Goal: Task Accomplishment & Management: Use online tool/utility

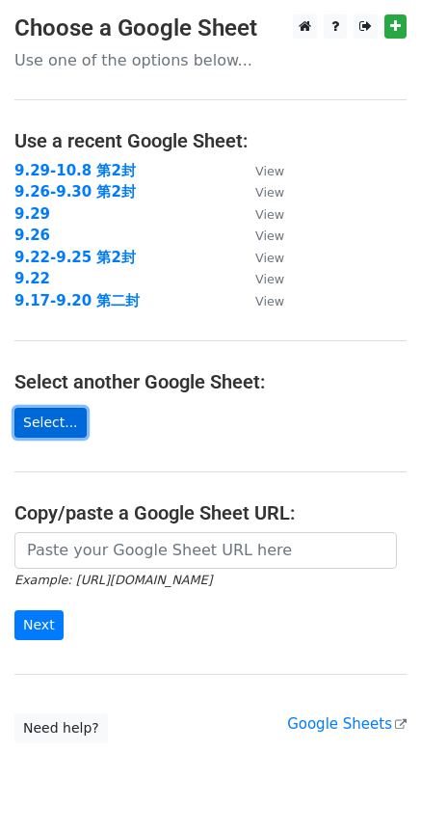
click at [58, 415] on link "Select..." at bounding box center [50, 423] width 72 height 30
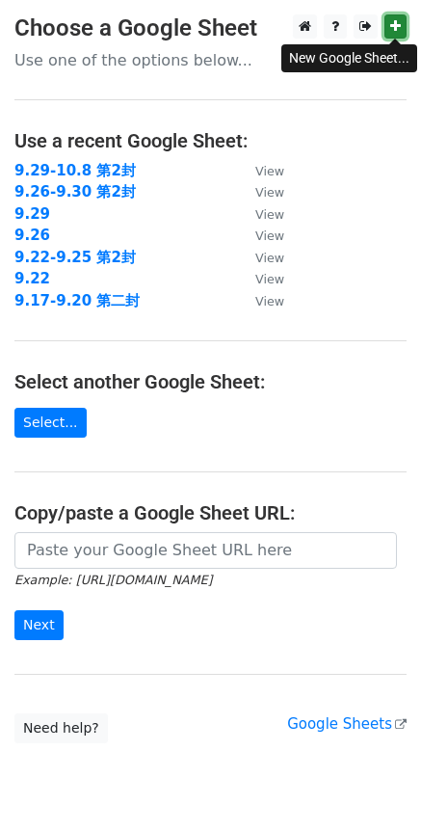
click at [394, 24] on icon at bounding box center [395, 25] width 11 height 13
click at [394, 27] on icon at bounding box center [395, 25] width 11 height 13
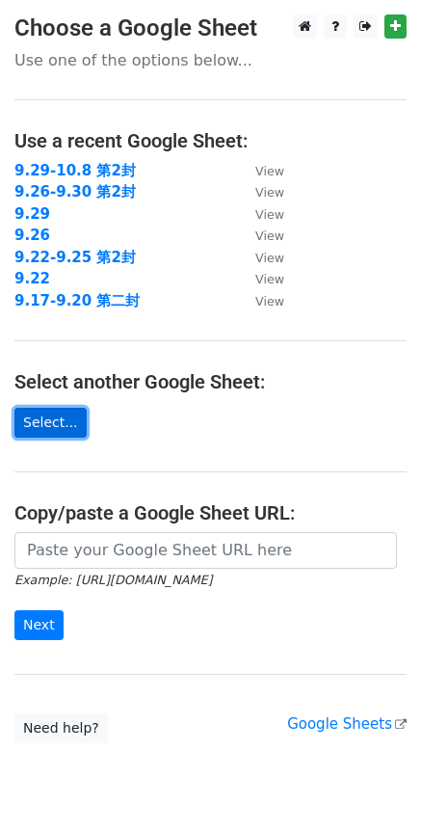
click at [54, 423] on link "Select..." at bounding box center [50, 423] width 72 height 30
click at [56, 421] on link "Select..." at bounding box center [50, 423] width 72 height 30
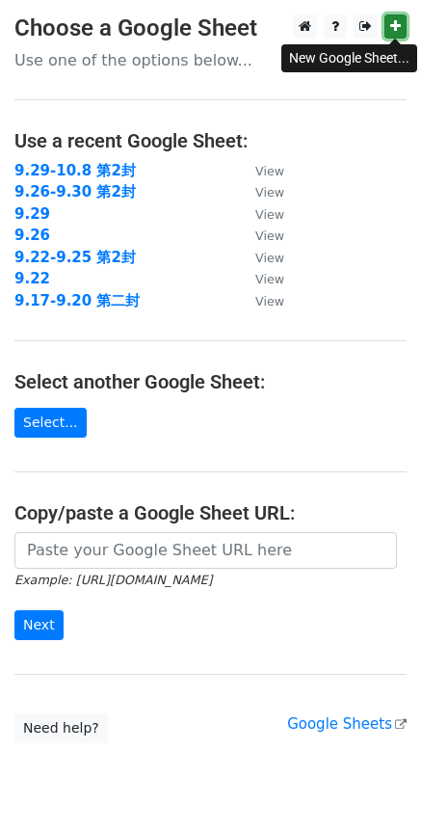
click at [392, 25] on icon at bounding box center [395, 25] width 11 height 13
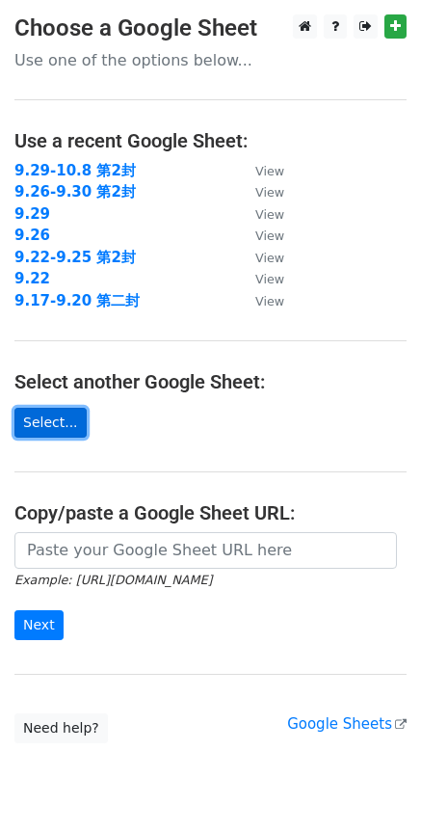
click at [49, 426] on link "Select..." at bounding box center [50, 423] width 72 height 30
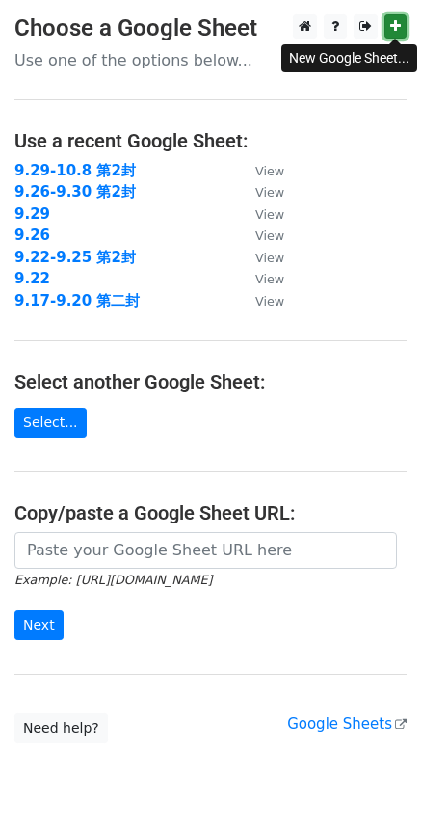
click at [392, 29] on icon at bounding box center [395, 25] width 11 height 13
click at [399, 32] on icon at bounding box center [395, 25] width 11 height 13
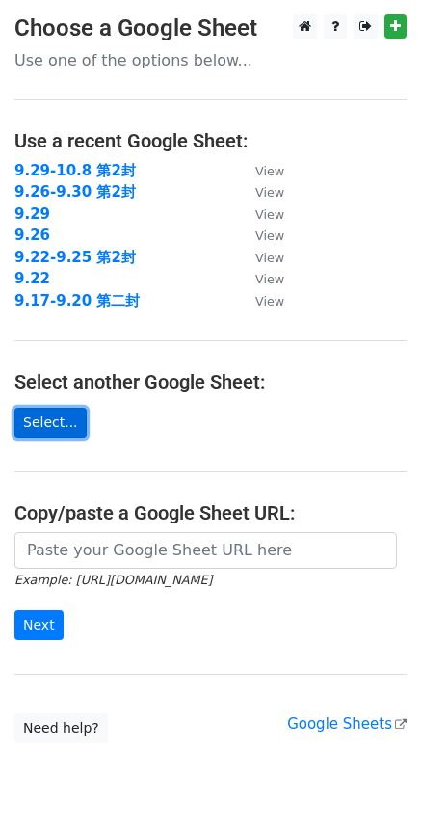
click at [61, 422] on link "Select..." at bounding box center [50, 423] width 72 height 30
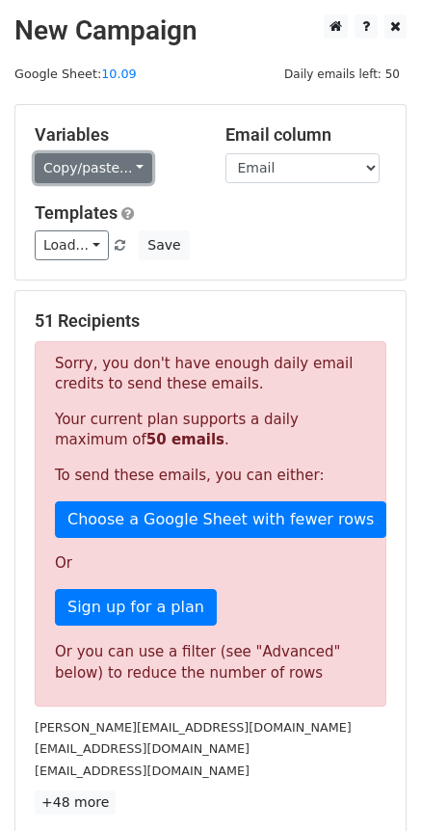
click at [133, 159] on link "Copy/paste..." at bounding box center [94, 168] width 118 height 30
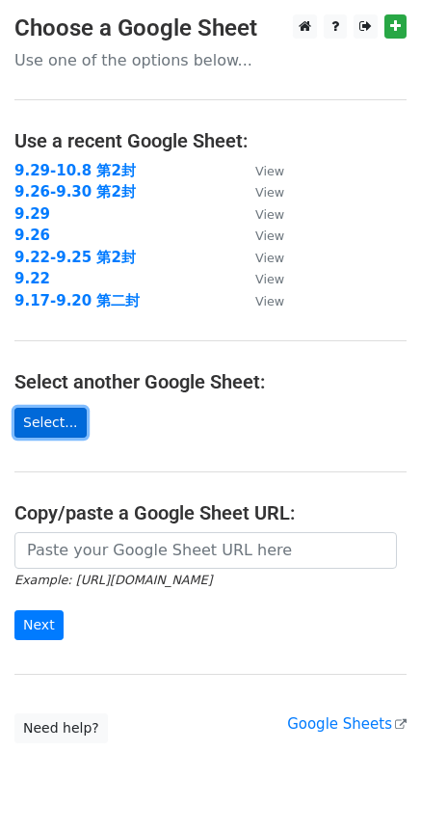
click at [59, 421] on link "Select..." at bounding box center [50, 423] width 72 height 30
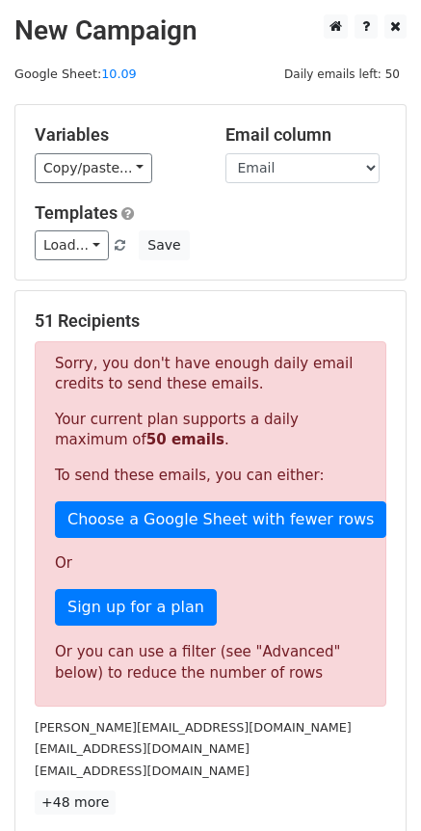
click at [55, 363] on p "Sorry, you don't have enough daily email credits to send these emails." at bounding box center [210, 374] width 311 height 40
click at [110, 71] on link "10.09" at bounding box center [119, 73] width 36 height 14
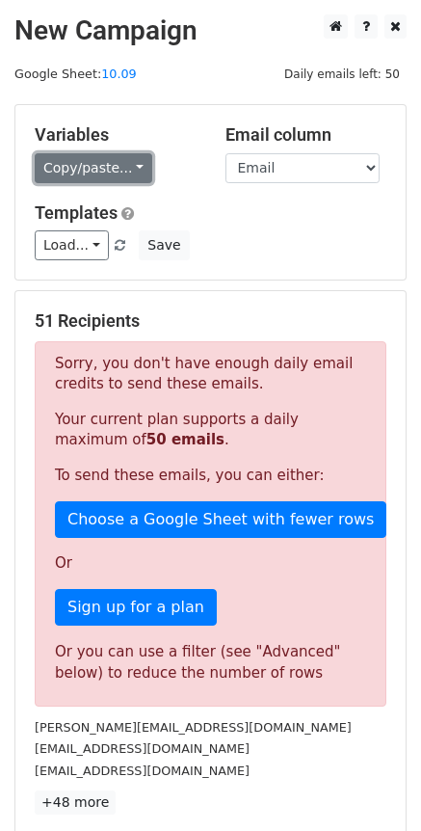
click at [134, 167] on link "Copy/paste..." at bounding box center [94, 168] width 118 height 30
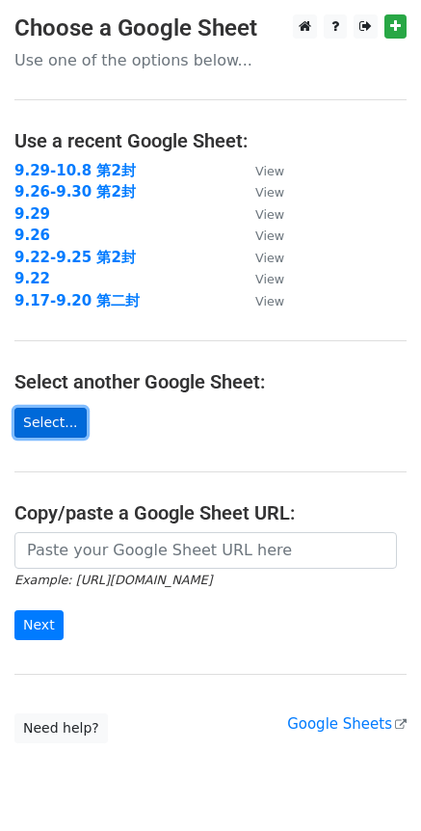
click at [35, 417] on link "Select..." at bounding box center [50, 423] width 72 height 30
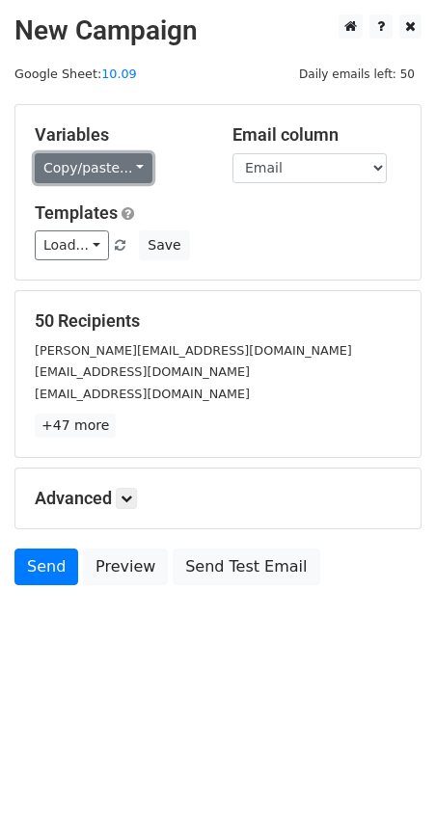
click at [132, 173] on link "Copy/paste..." at bounding box center [94, 168] width 118 height 30
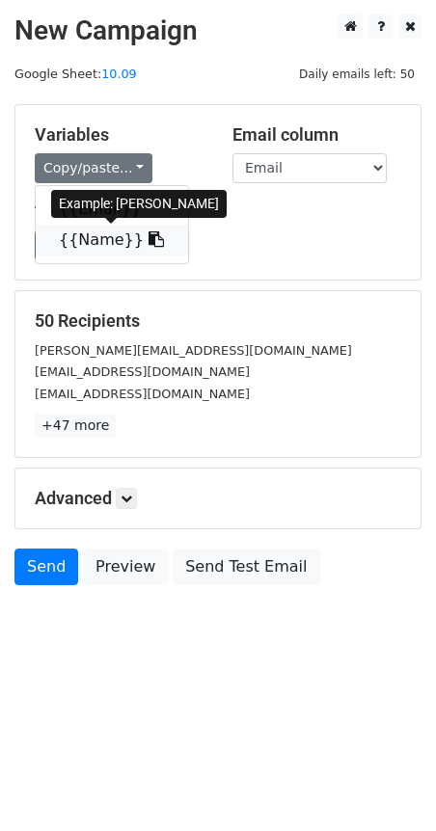
click at [107, 236] on link "{{Name}}" at bounding box center [112, 240] width 152 height 31
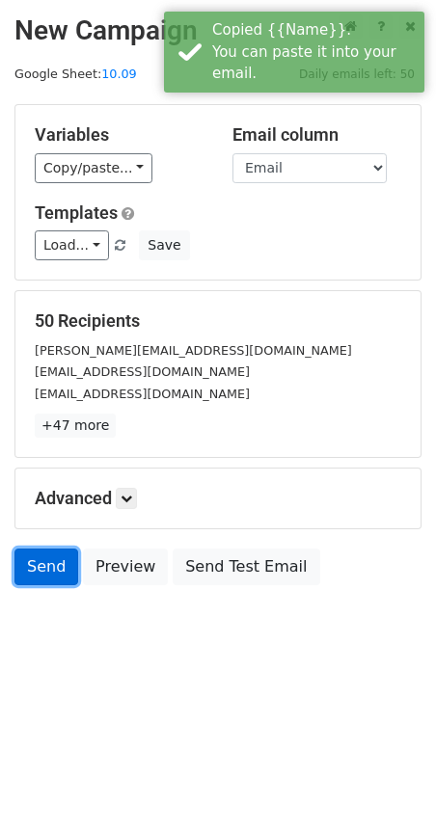
click at [34, 576] on link "Send" at bounding box center [46, 566] width 64 height 37
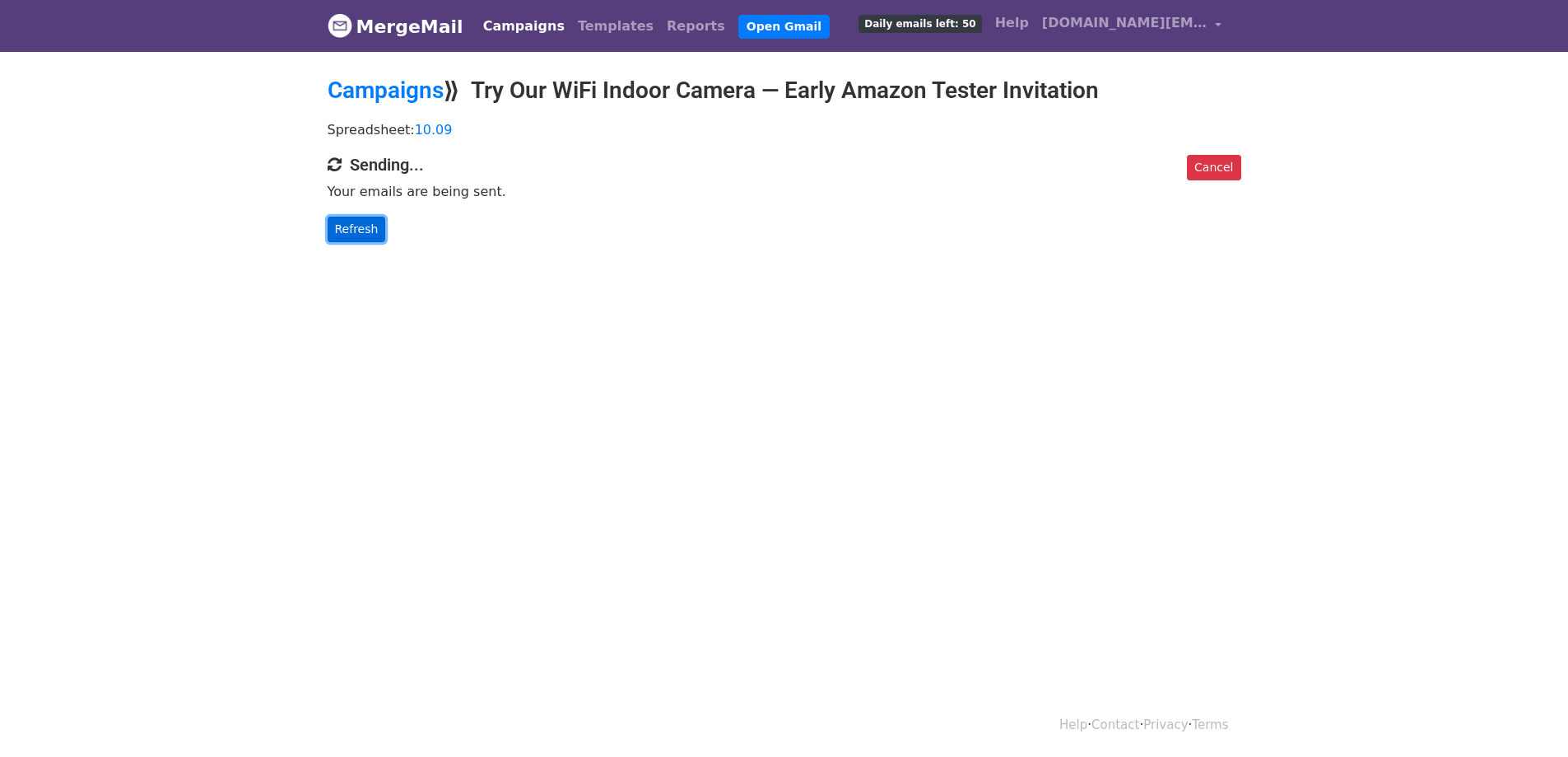
click at [360, 228] on link "Refresh" at bounding box center [357, 229] width 58 height 26
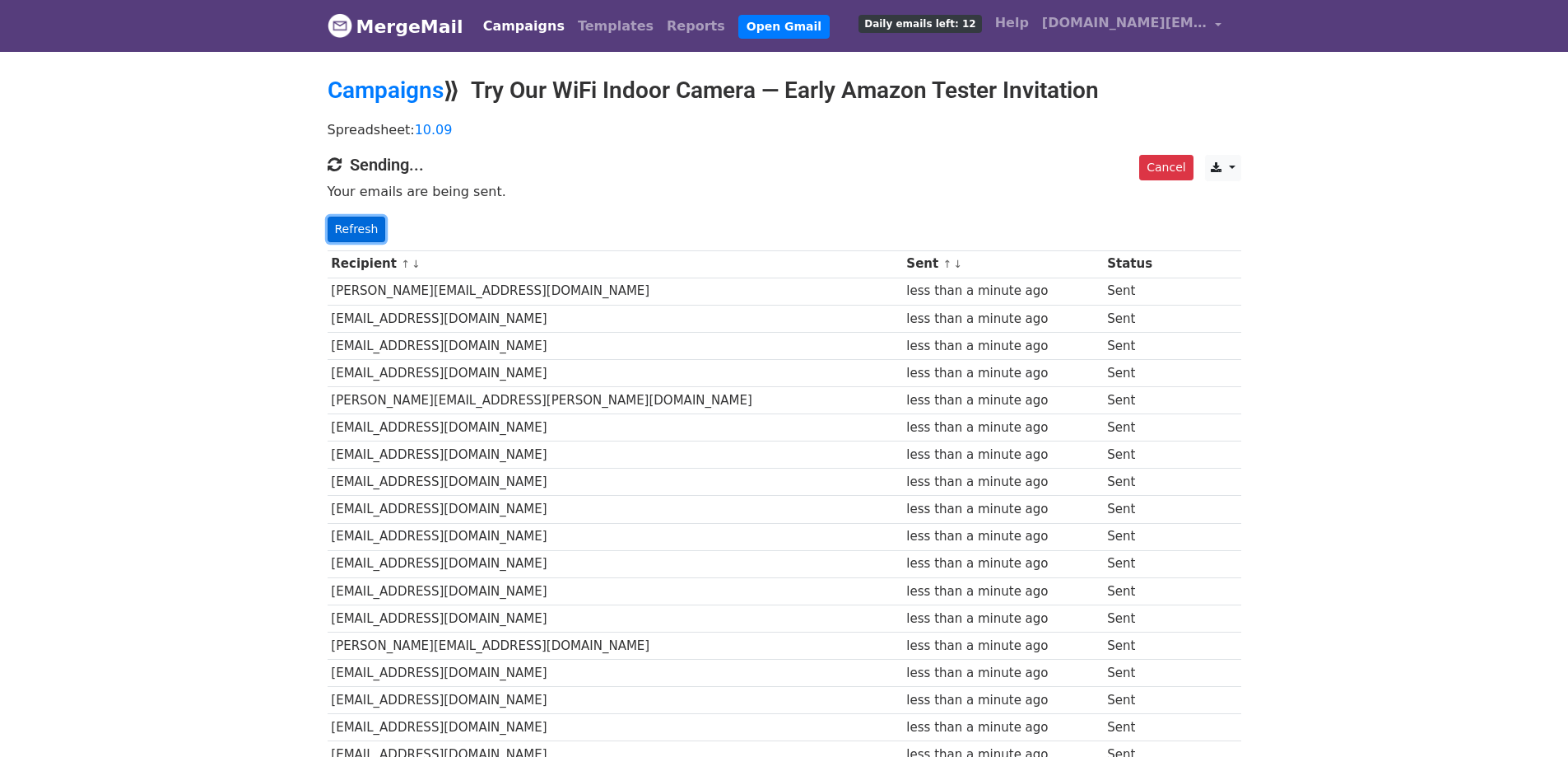
click at [356, 230] on link "Refresh" at bounding box center [357, 229] width 58 height 26
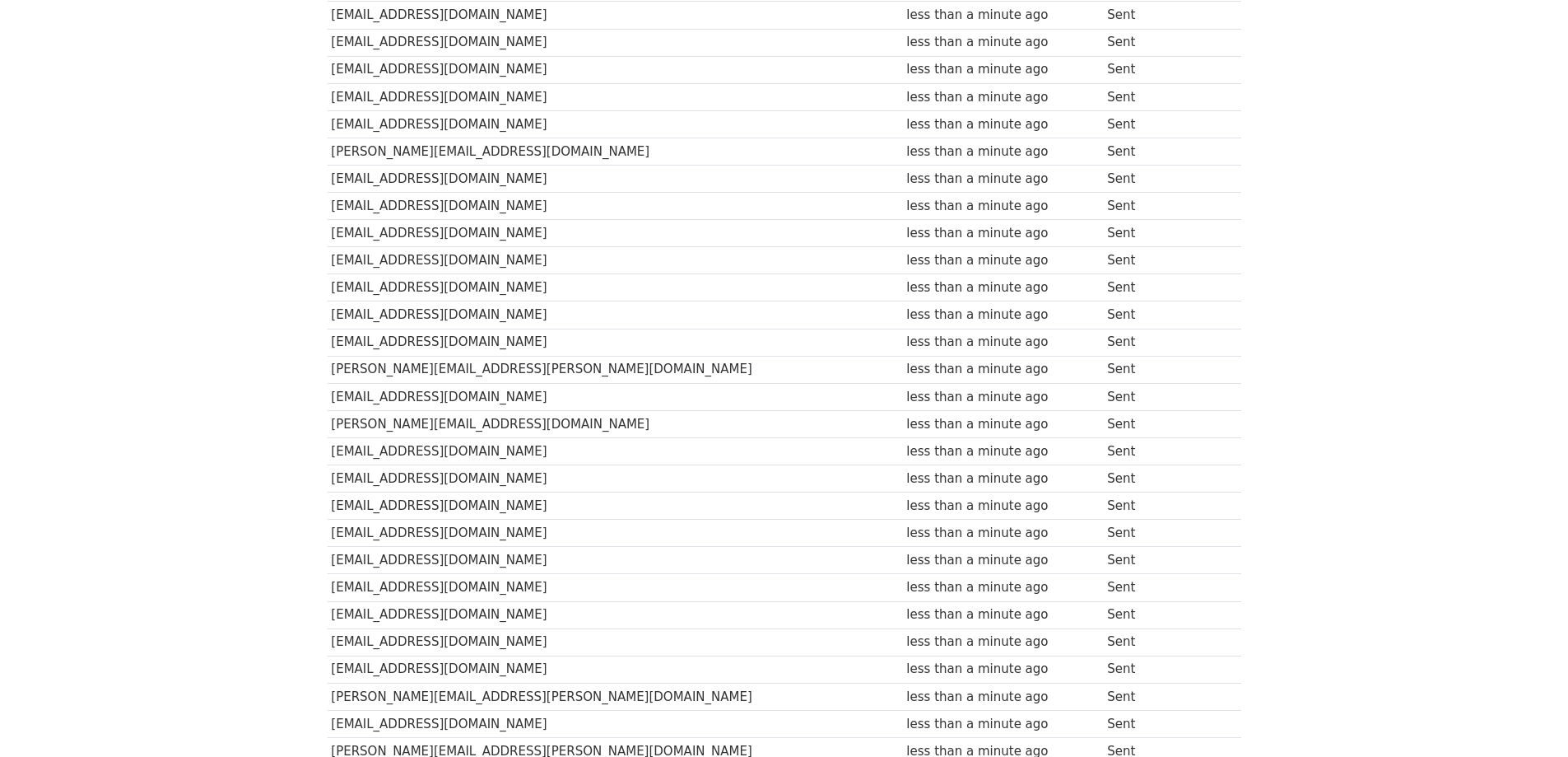
scroll to position [968, 0]
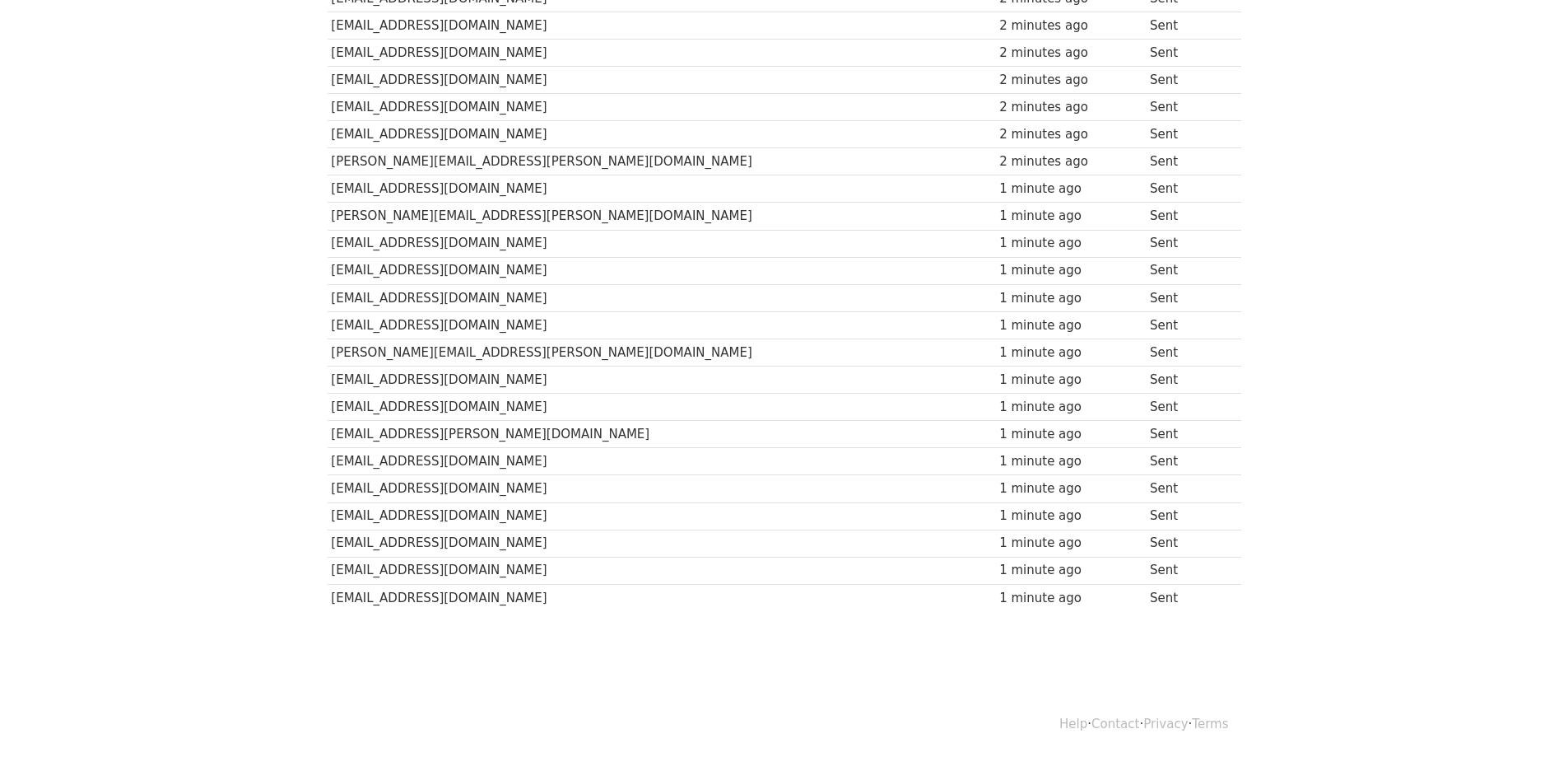
scroll to position [962, 0]
